Goal: Task Accomplishment & Management: Manage account settings

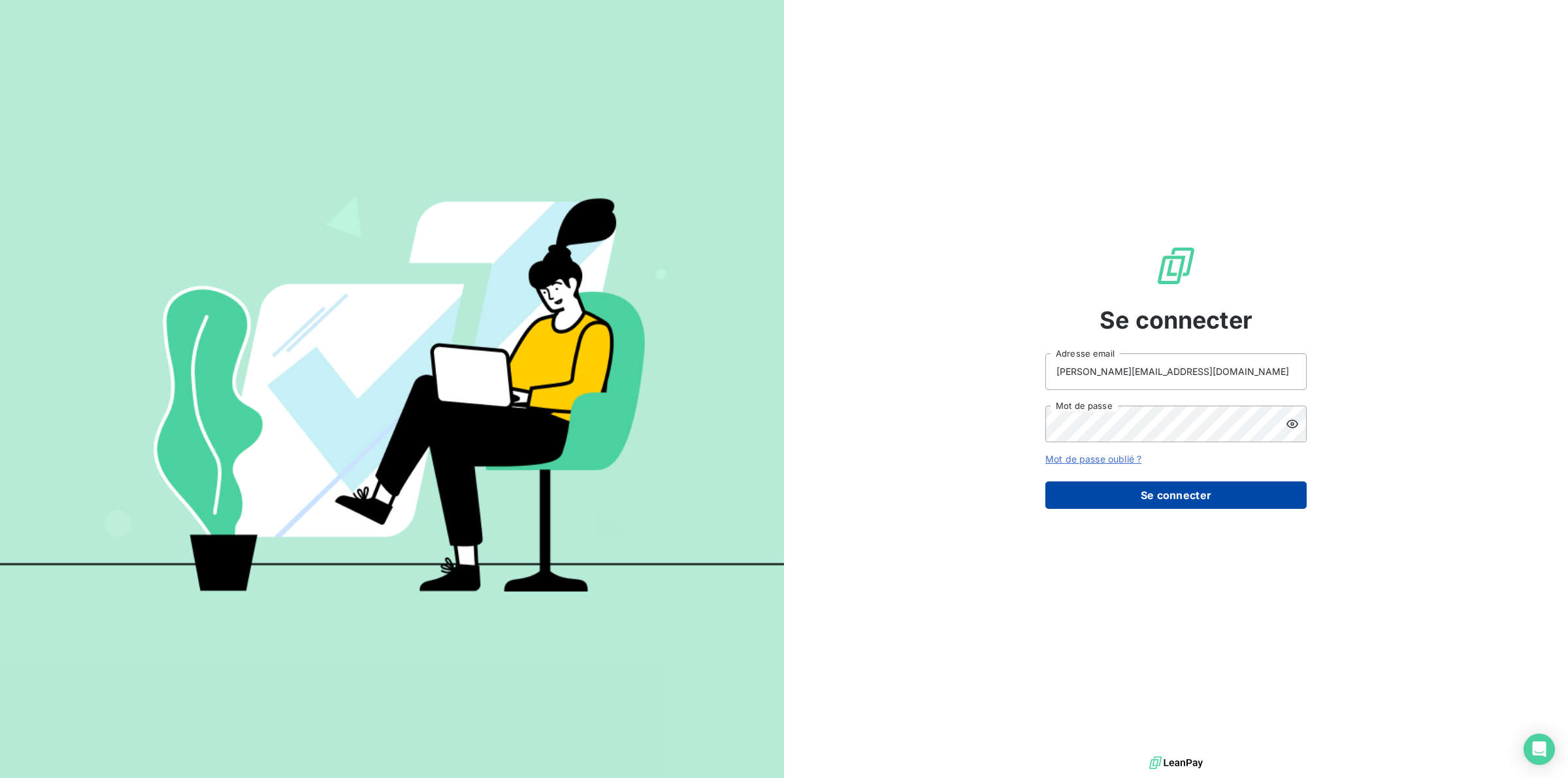
click at [1066, 491] on button "Se connecter" at bounding box center [1176, 494] width 261 height 27
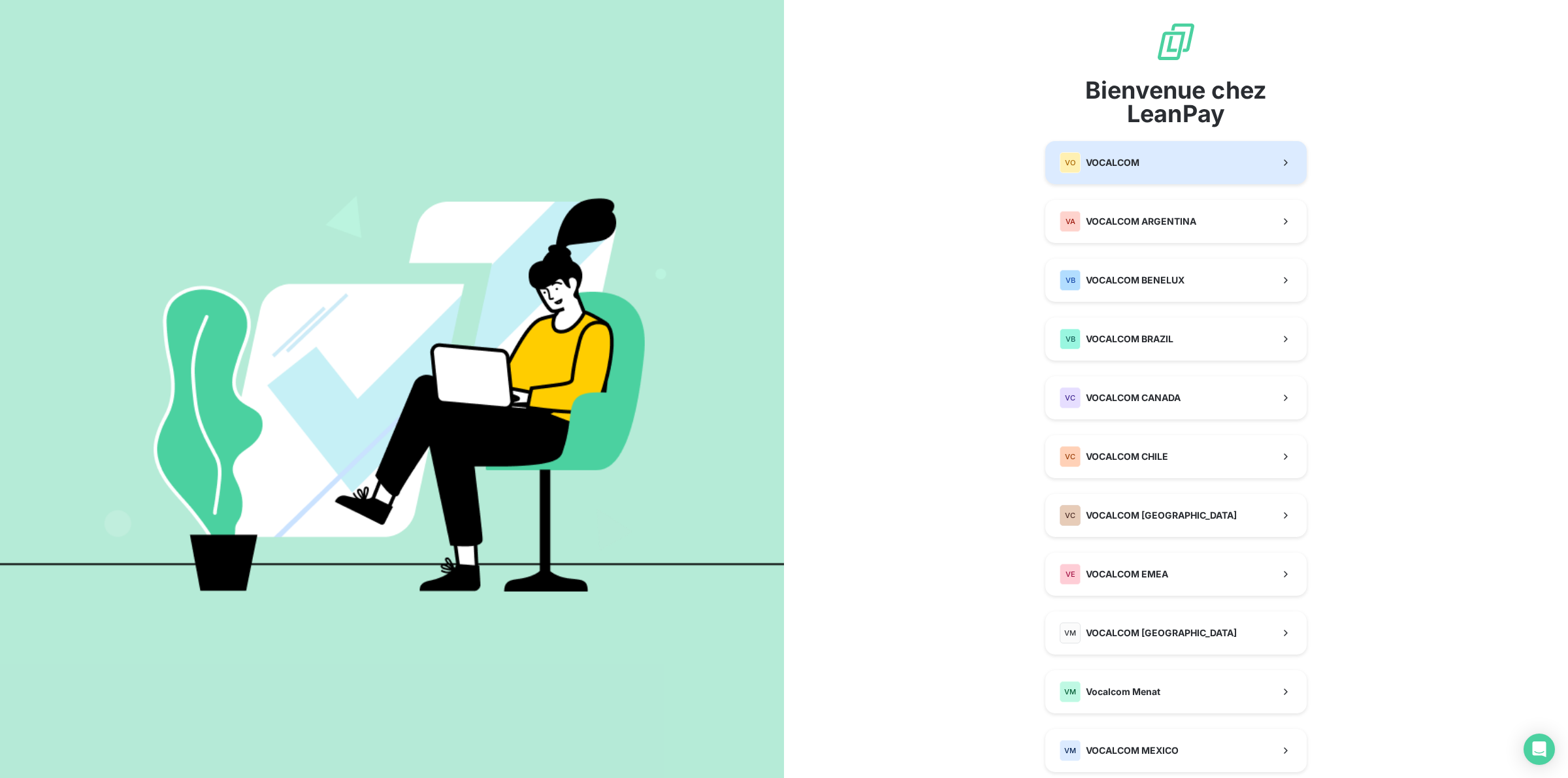
click at [1121, 154] on div "VO VOCALCOM" at bounding box center [1099, 162] width 80 height 21
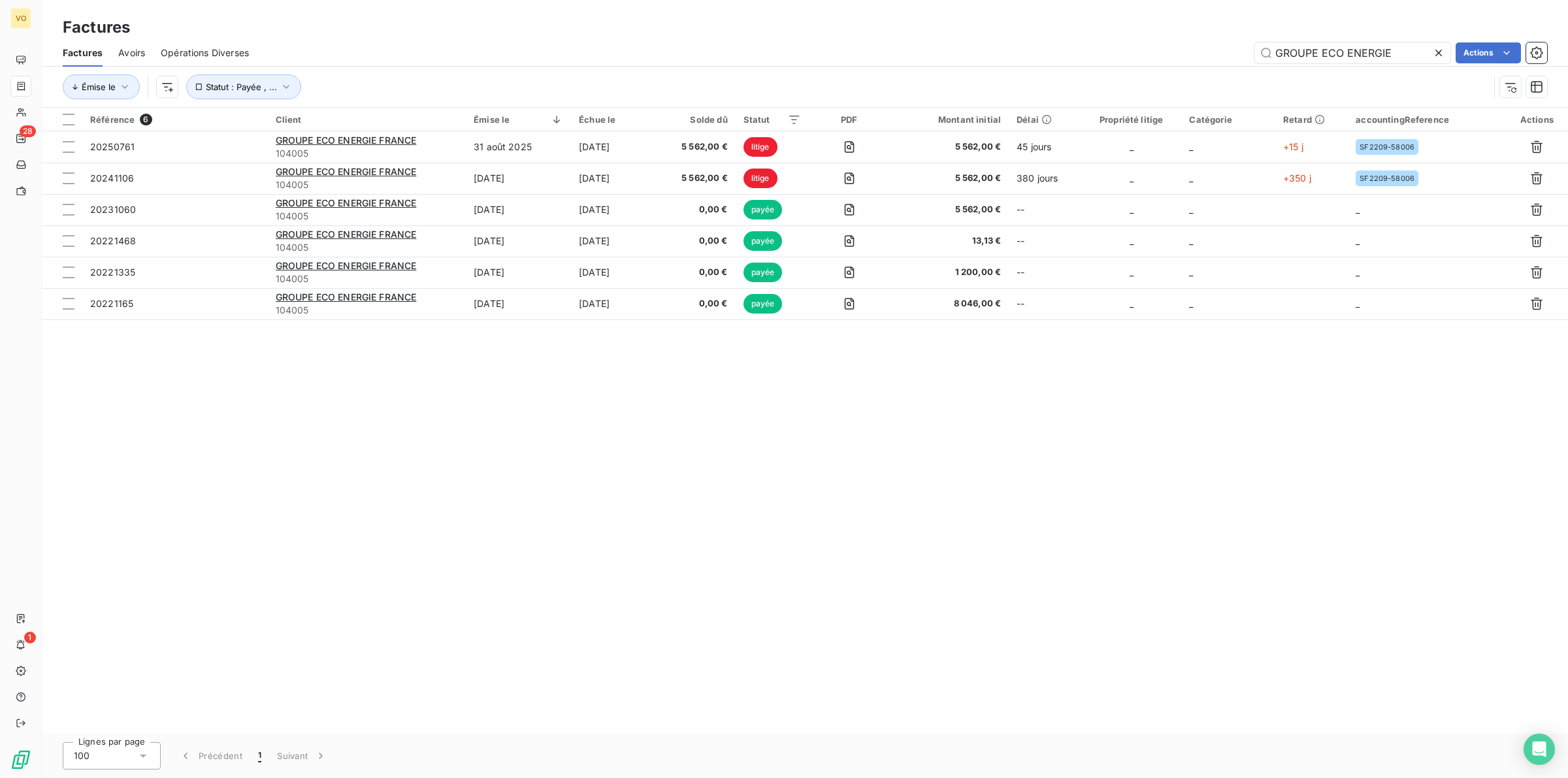
type input "GROUPE ECO ENERGIE"
drag, startPoint x: 563, startPoint y: 612, endPoint x: 485, endPoint y: 681, distance: 104.1
click at [563, 612] on div "Référence 6 Client Émise le Échue le Solde dû Statut PDF Montant initial Délai …" at bounding box center [805, 421] width 1526 height 626
